Goal: Transaction & Acquisition: Purchase product/service

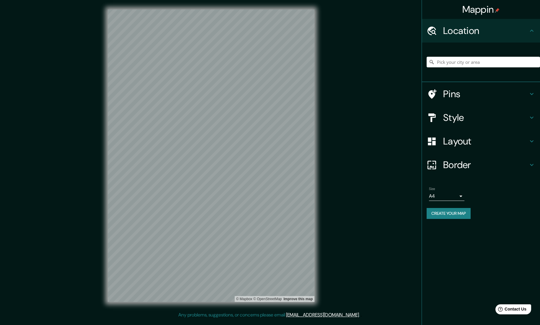
click at [481, 12] on h4 "Mappin" at bounding box center [482, 10] width 38 height 12
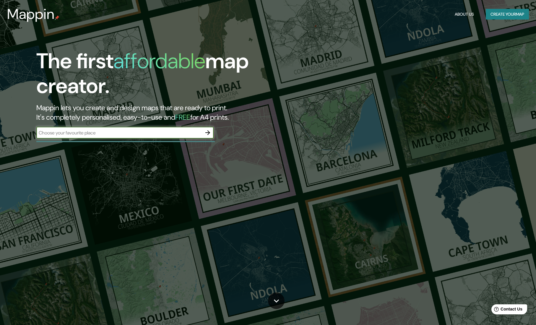
click at [168, 133] on input "text" at bounding box center [118, 132] width 165 height 7
type input "[GEOGRAPHIC_DATA]"
click at [209, 131] on icon "button" at bounding box center [207, 132] width 7 height 7
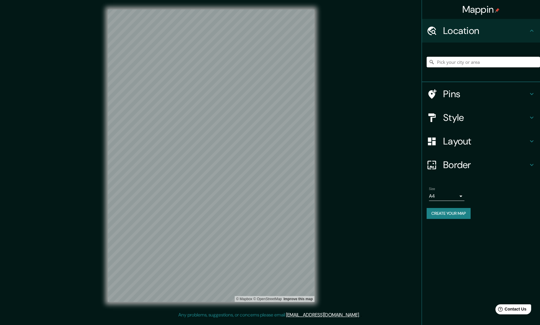
click at [469, 59] on input "Pick your city or area" at bounding box center [483, 62] width 113 height 11
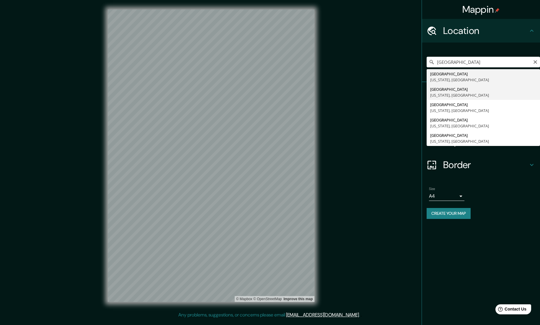
type input "[GEOGRAPHIC_DATA], [US_STATE], [GEOGRAPHIC_DATA]"
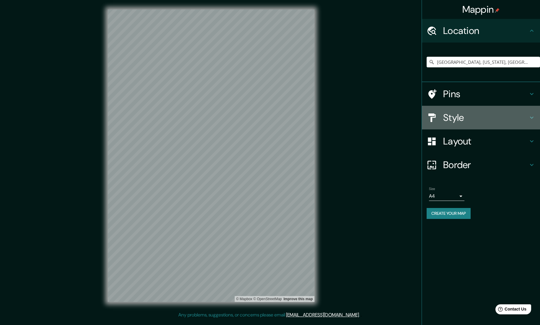
click at [499, 112] on h4 "Style" at bounding box center [485, 118] width 85 height 12
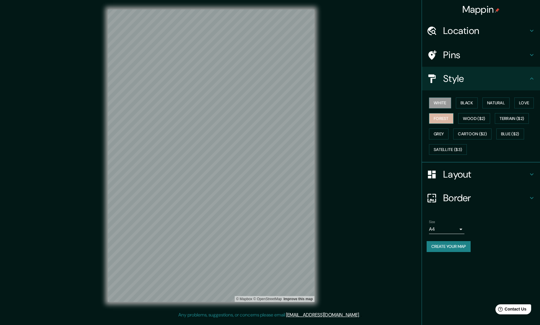
click at [446, 122] on button "Forest" at bounding box center [441, 118] width 25 height 11
click at [465, 253] on div "Size A4 single Create your map" at bounding box center [481, 236] width 109 height 39
click at [465, 243] on button "Create your map" at bounding box center [449, 246] width 44 height 11
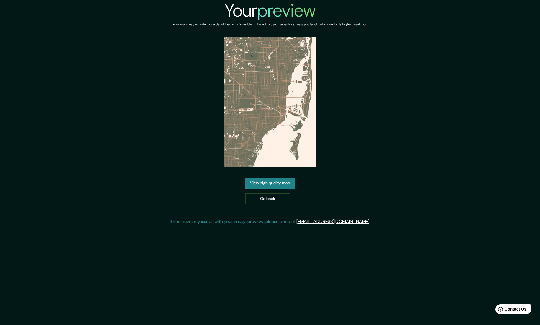
click at [278, 182] on link "View high quality map" at bounding box center [270, 183] width 49 height 11
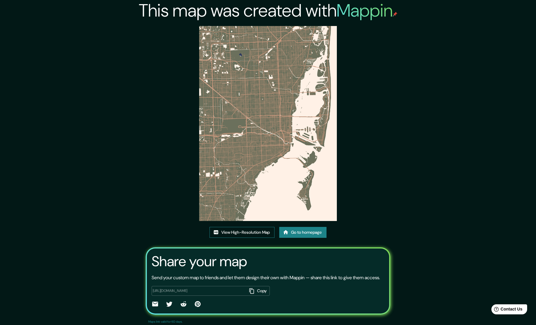
click at [256, 233] on link "View High-Resolution Map" at bounding box center [241, 232] width 65 height 11
